Goal: Check status: Check status

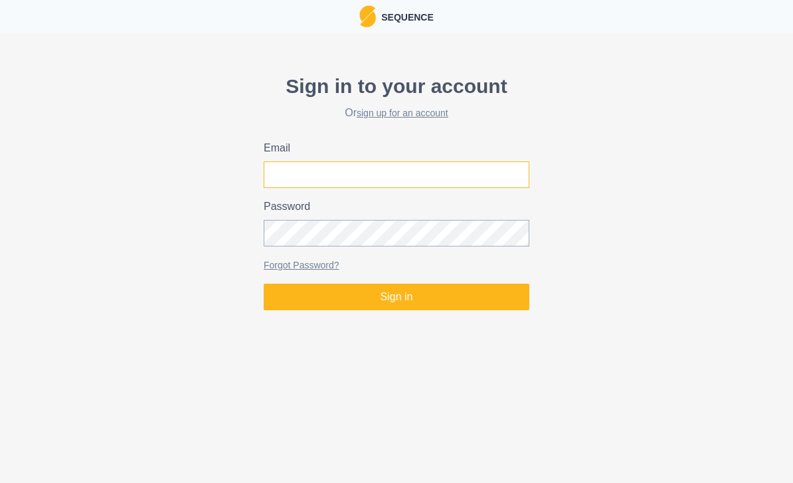
click at [290, 177] on input "Email" at bounding box center [397, 174] width 266 height 27
click at [397, 297] on button "Sign in" at bounding box center [397, 297] width 266 height 27
click at [294, 296] on button "Sign in" at bounding box center [397, 297] width 266 height 27
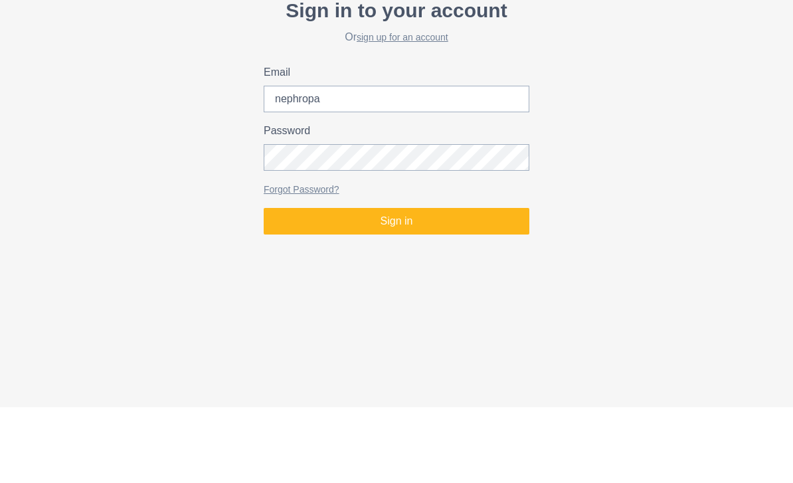
click at [191, 148] on div "Sign in to your account Or sign up for an account Email nephropa Password Forgo…" at bounding box center [396, 191] width 793 height 250
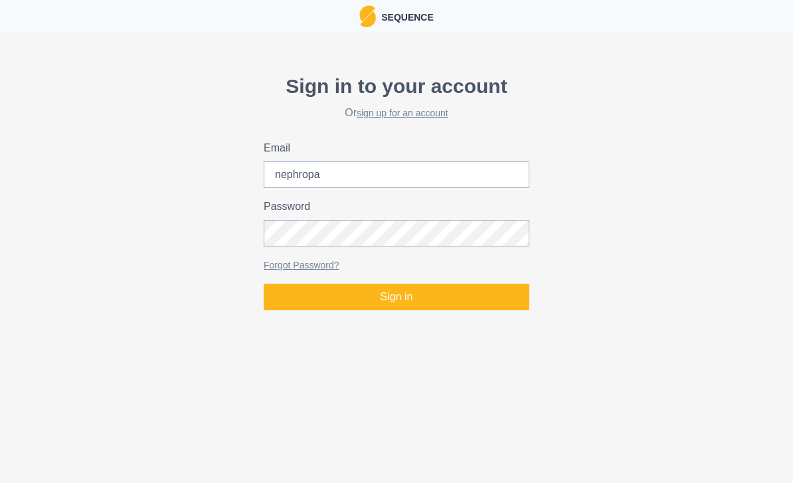
click at [347, 303] on button "Sign in" at bounding box center [397, 297] width 266 height 27
click at [299, 303] on button "Sign in" at bounding box center [397, 297] width 266 height 27
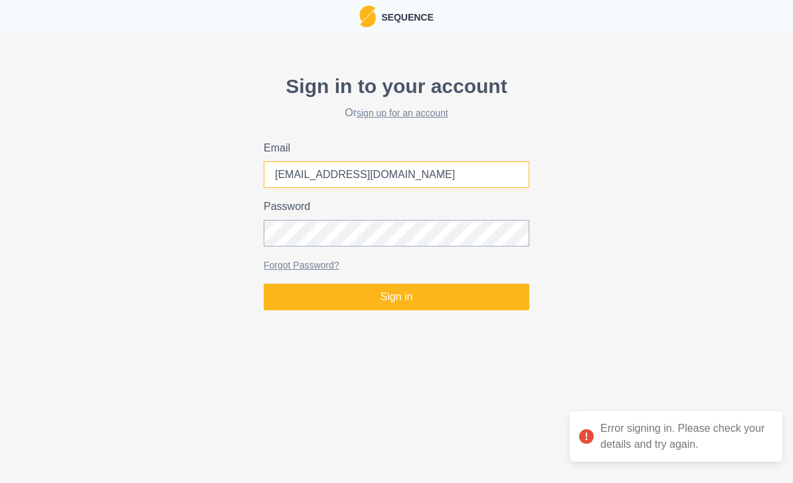
click at [401, 167] on input "[EMAIL_ADDRESS][DOMAIN_NAME]" at bounding box center [397, 174] width 266 height 27
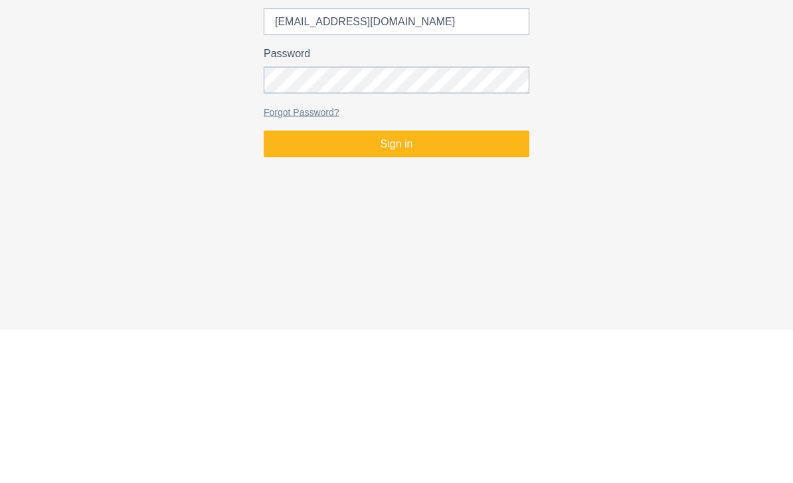
click at [312, 284] on button "Sign in" at bounding box center [397, 297] width 266 height 27
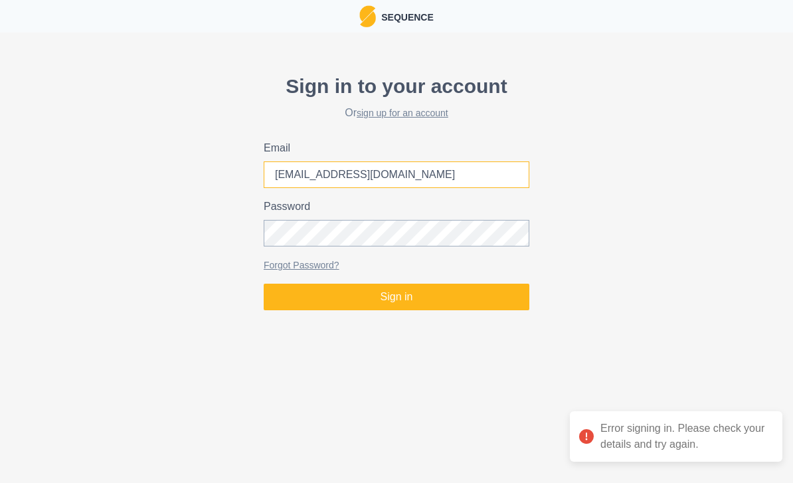
click at [396, 169] on input "[EMAIL_ADDRESS][DOMAIN_NAME]" at bounding box center [397, 174] width 266 height 27
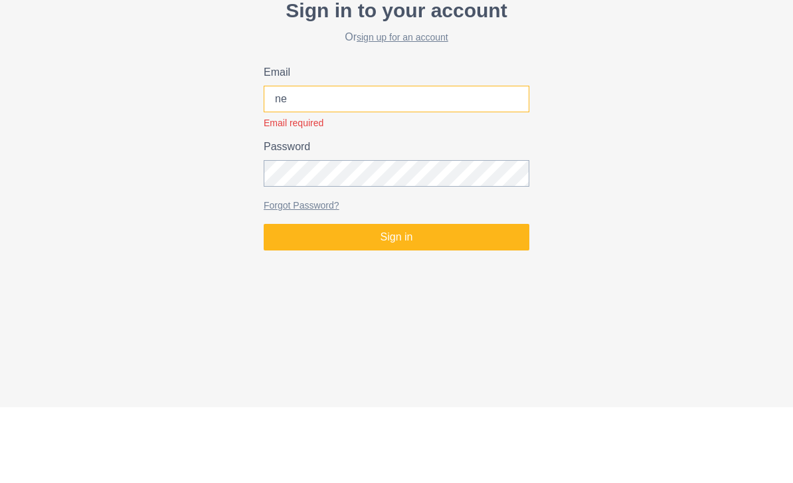
type input "n"
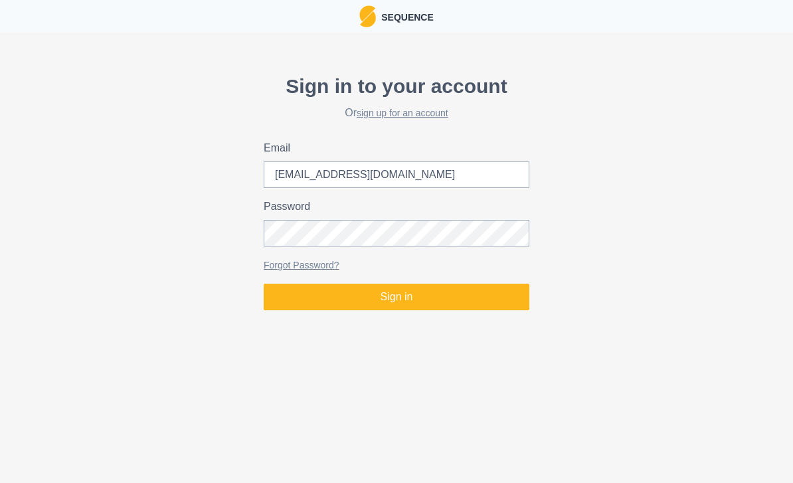
click at [292, 295] on button "Sign in" at bounding box center [397, 297] width 266 height 27
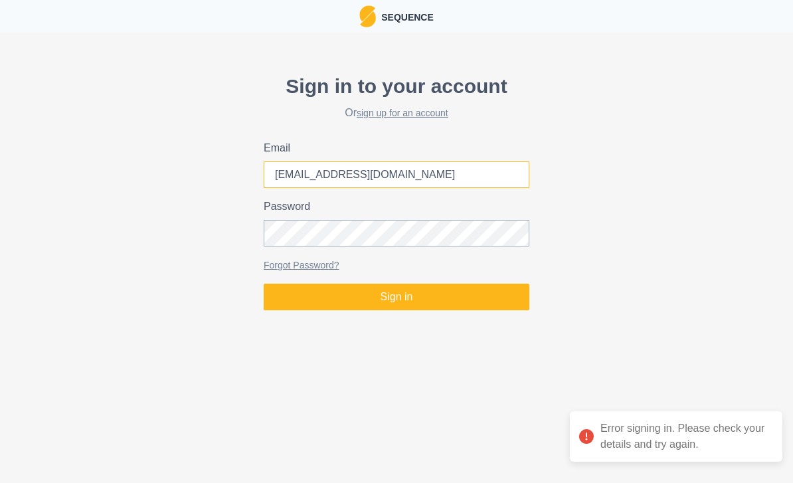
click at [298, 185] on input "[EMAIL_ADDRESS][DOMAIN_NAME]" at bounding box center [397, 174] width 266 height 27
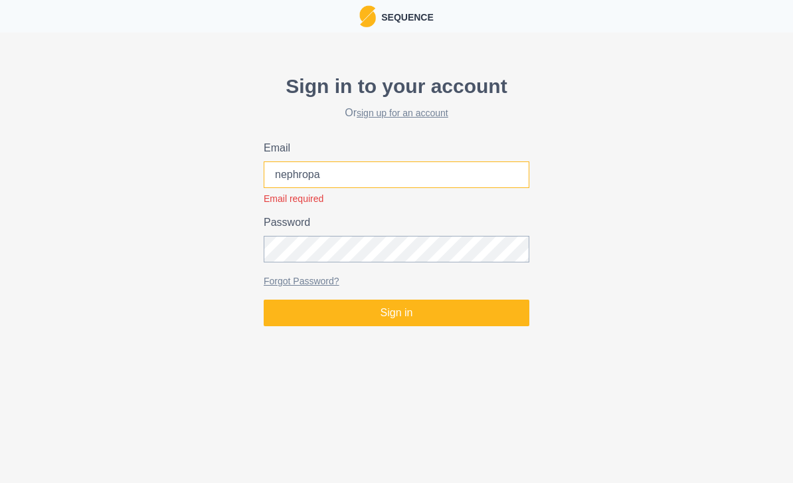
click at [330, 181] on input "nephropa" at bounding box center [397, 174] width 266 height 27
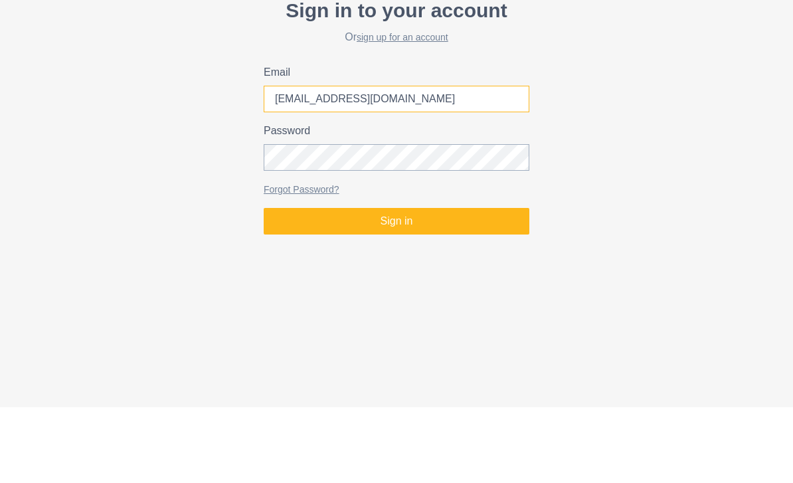
type input "[EMAIL_ADDRESS][DOMAIN_NAME]"
click at [397, 284] on button "Sign in" at bounding box center [397, 297] width 266 height 27
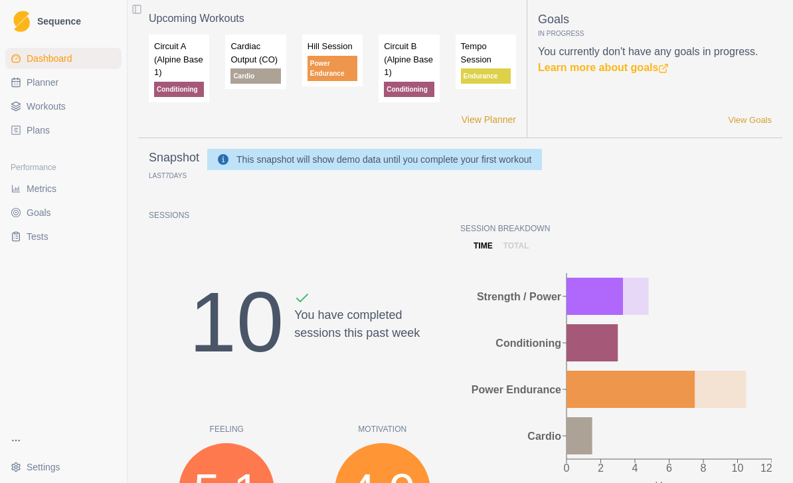
click at [34, 83] on span "Planner" at bounding box center [43, 82] width 32 height 13
select select "month"
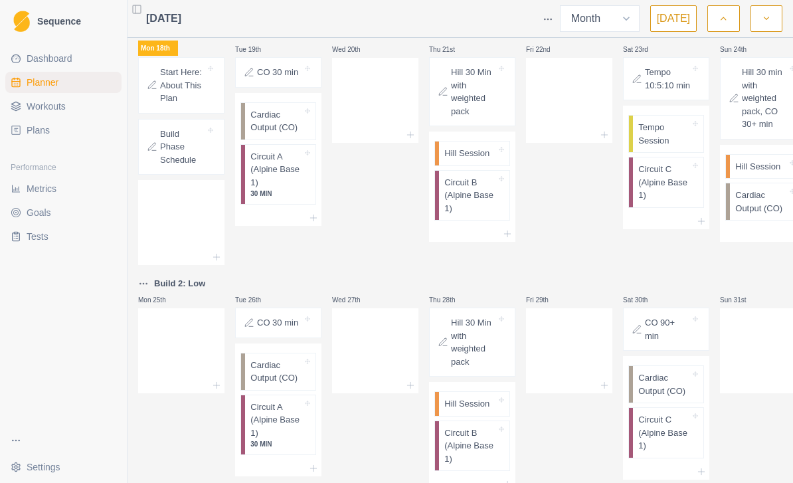
scroll to position [403, 0]
click at [604, 18] on select "Week Month" at bounding box center [600, 18] width 80 height 27
click at [764, 19] on icon "button" at bounding box center [766, 18] width 9 height 13
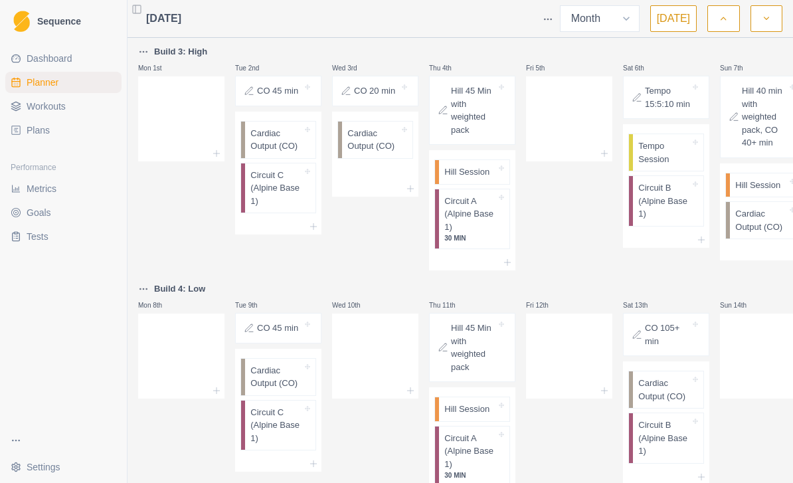
scroll to position [0, 0]
click at [266, 143] on p "Cardiac Output (CO)" at bounding box center [276, 140] width 52 height 26
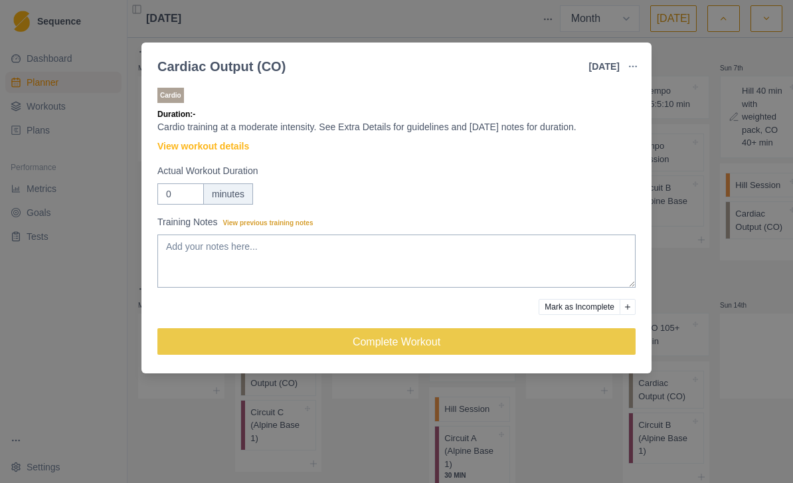
click at [179, 151] on link "View workout details" at bounding box center [203, 146] width 92 height 14
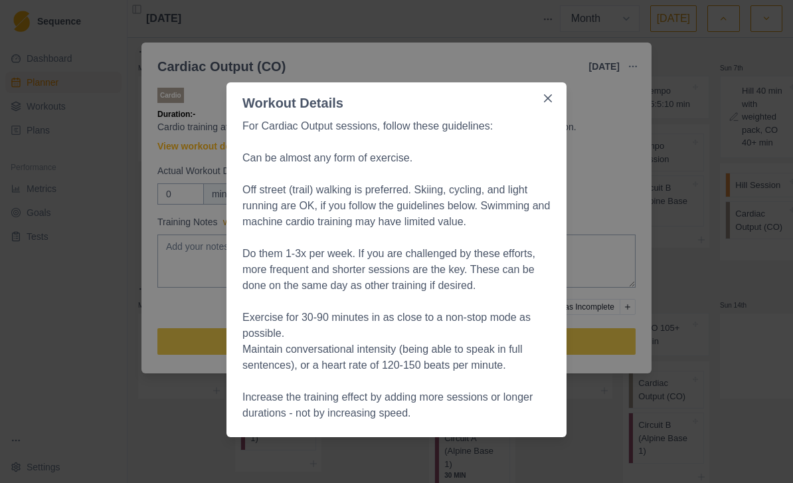
click at [551, 96] on icon "Close" at bounding box center [548, 98] width 8 height 8
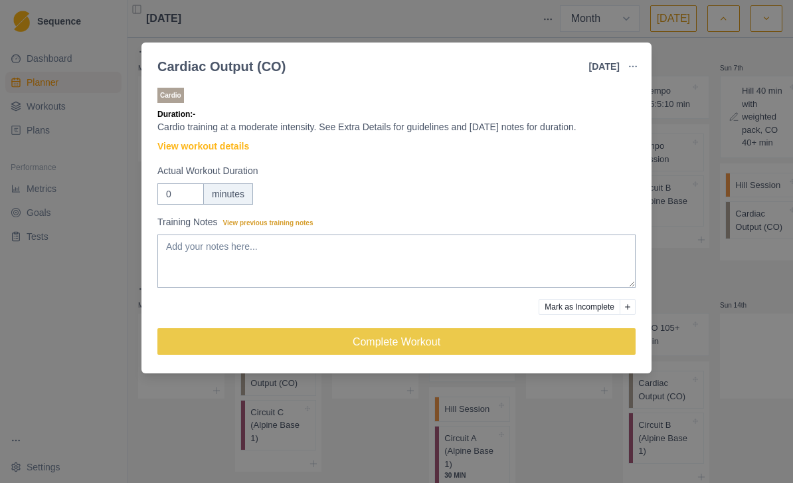
click at [119, 244] on div "Cardiac Output (CO) [DATE] Link To Goal View Workout Metrics Edit Original Work…" at bounding box center [396, 241] width 793 height 483
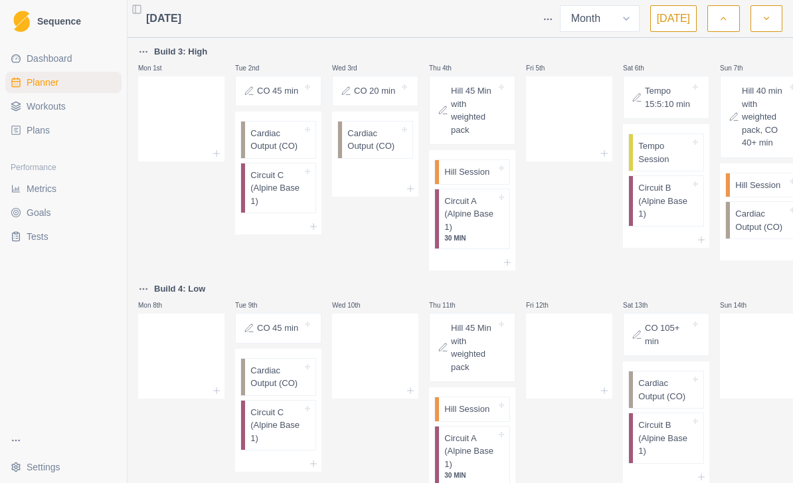
click at [263, 190] on p "Circuit C (Alpine Base 1)" at bounding box center [276, 188] width 52 height 39
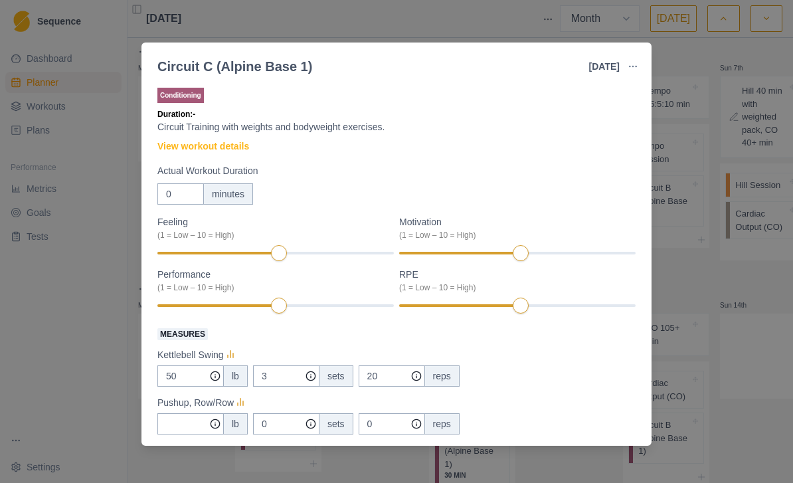
click at [191, 152] on link "View workout details" at bounding box center [203, 146] width 92 height 14
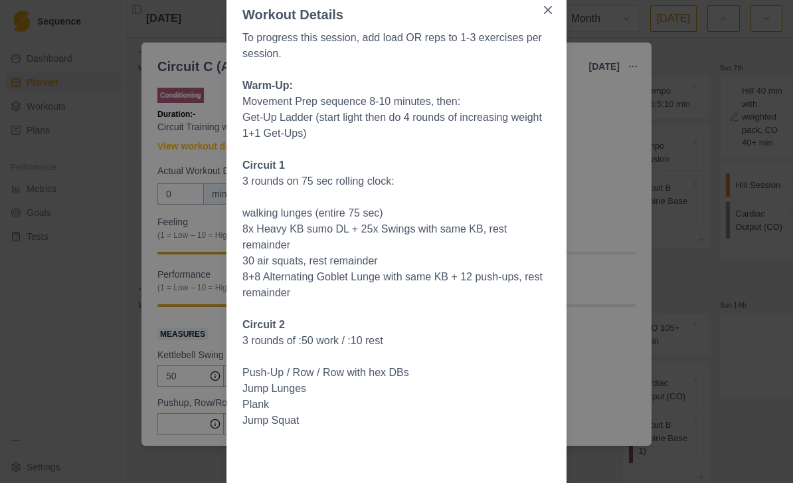
scroll to position [89, 0]
click at [540, 7] on button "Close" at bounding box center [547, 9] width 21 height 21
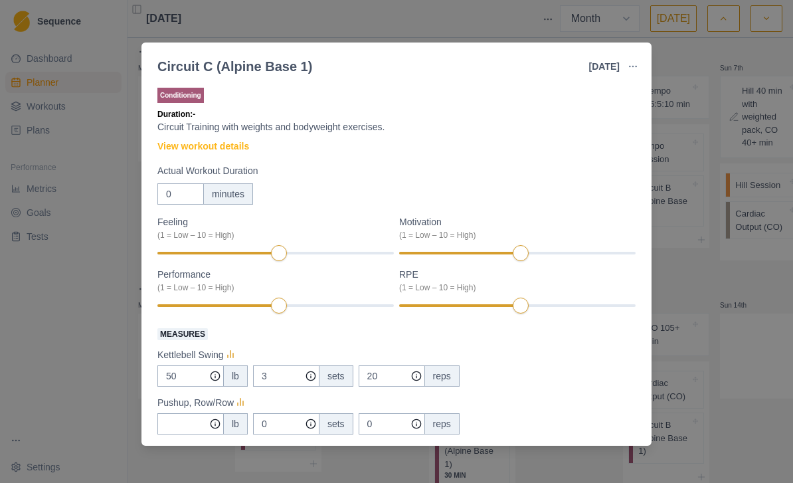
click at [178, 147] on link "View workout details" at bounding box center [203, 146] width 92 height 14
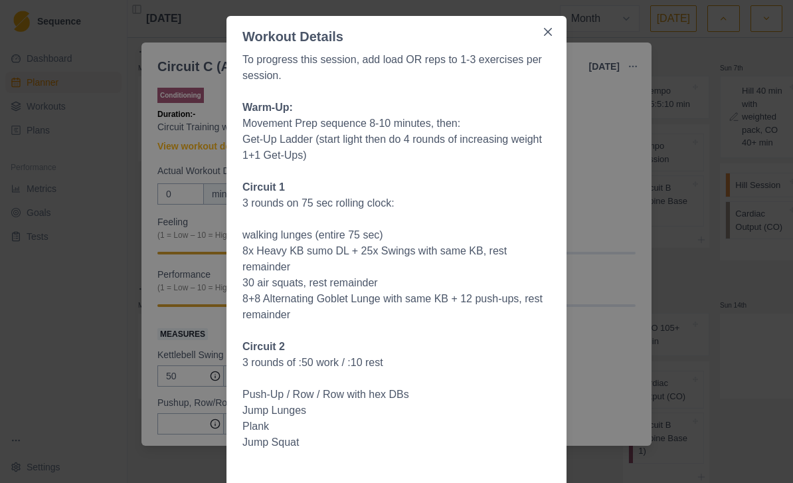
scroll to position [67, 0]
click at [547, 30] on icon "Close" at bounding box center [548, 31] width 8 height 8
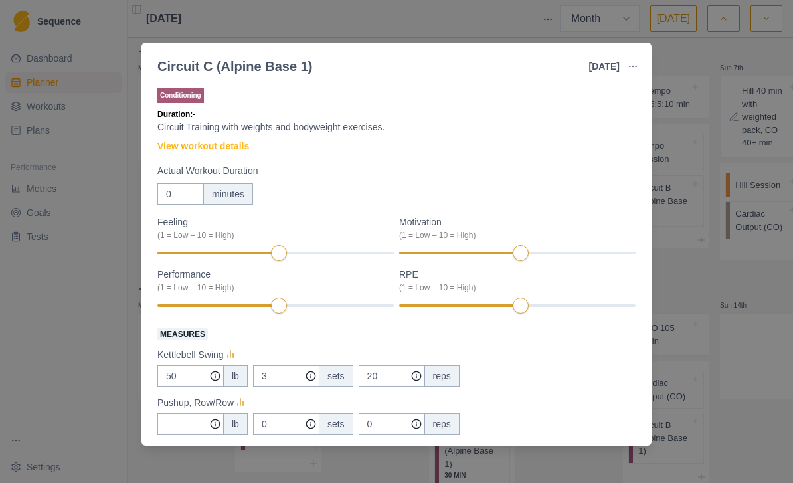
click at [118, 189] on div "Circuit C (Alpine Base 1) [DATE] Link To Goal View Workout Metrics Edit Origina…" at bounding box center [396, 241] width 793 height 483
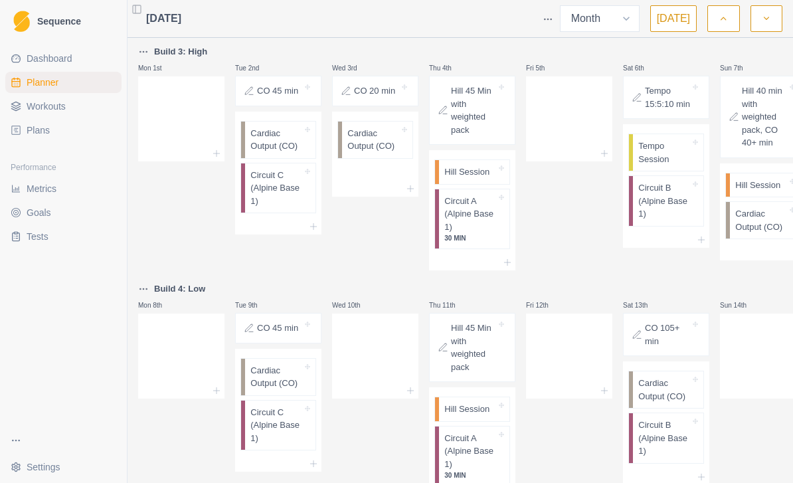
click at [719, 21] on icon "button" at bounding box center [723, 18] width 9 height 13
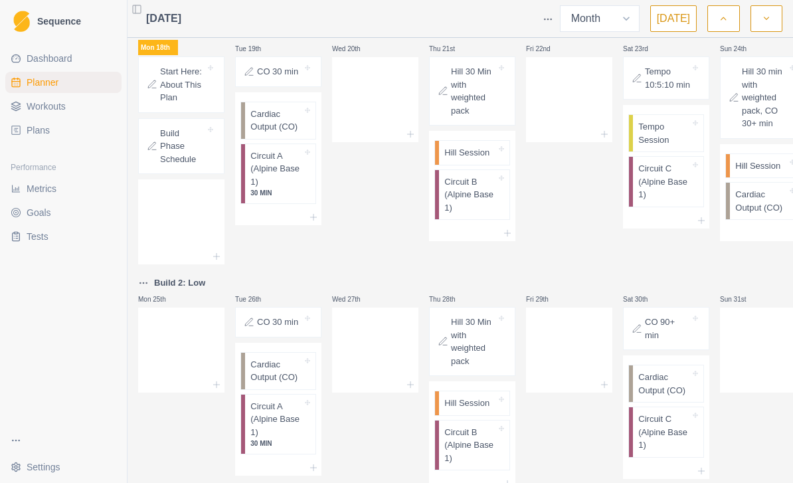
scroll to position [403, 0]
click at [763, 18] on icon "button" at bounding box center [766, 18] width 9 height 13
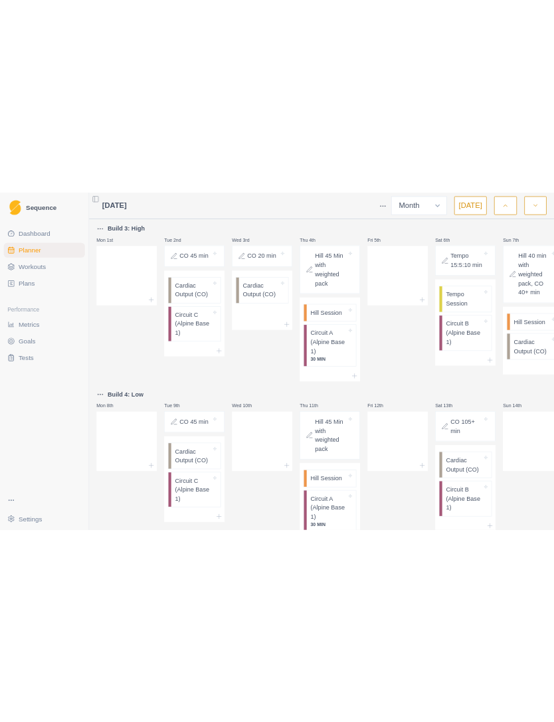
scroll to position [0, 0]
